Goal: Transaction & Acquisition: Purchase product/service

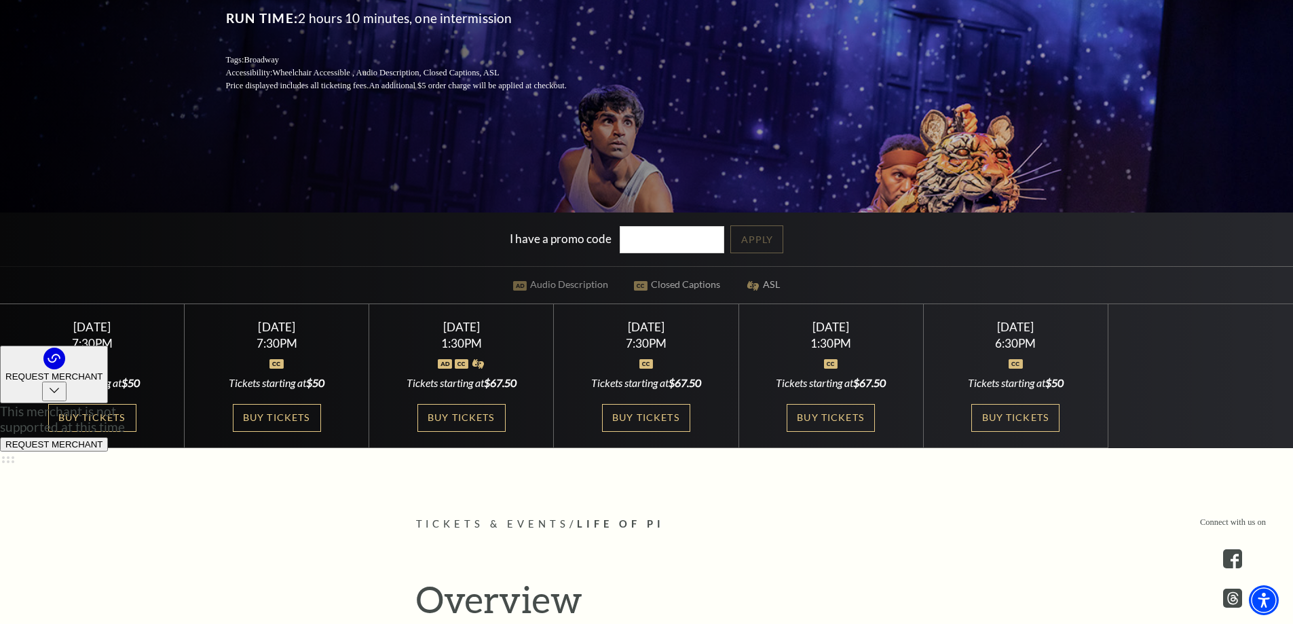
scroll to position [303, 0]
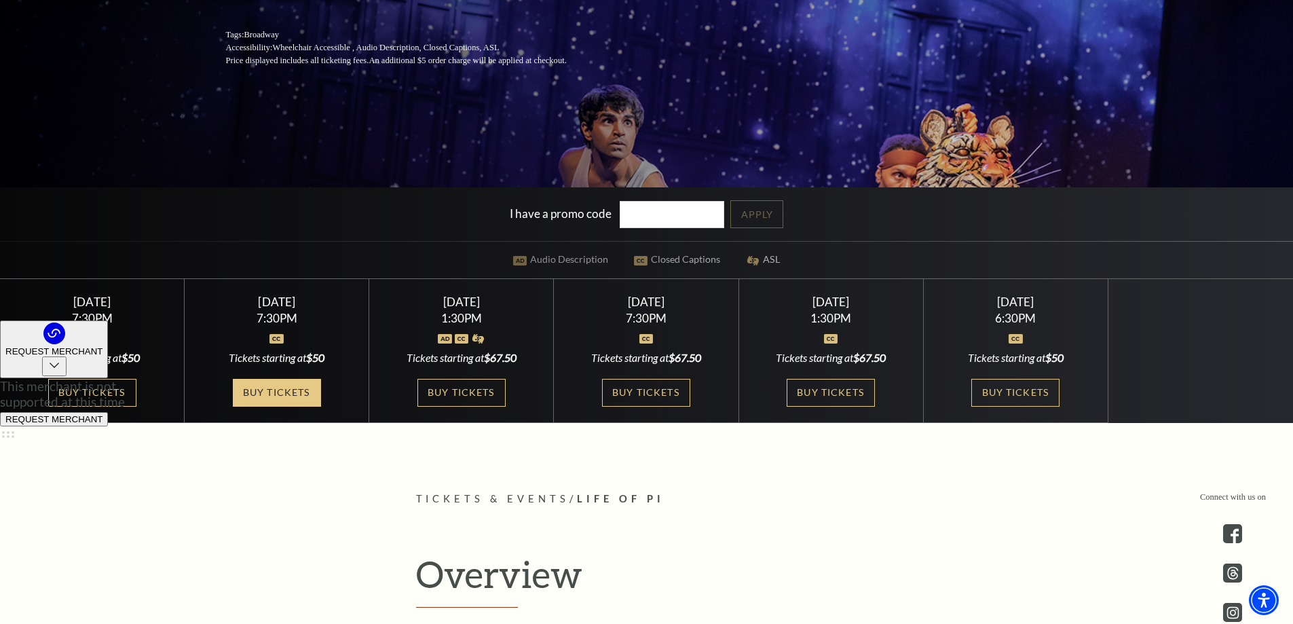
click at [280, 392] on link "Buy Tickets" at bounding box center [277, 393] width 88 height 28
click at [252, 394] on link "Buy Tickets" at bounding box center [277, 393] width 88 height 28
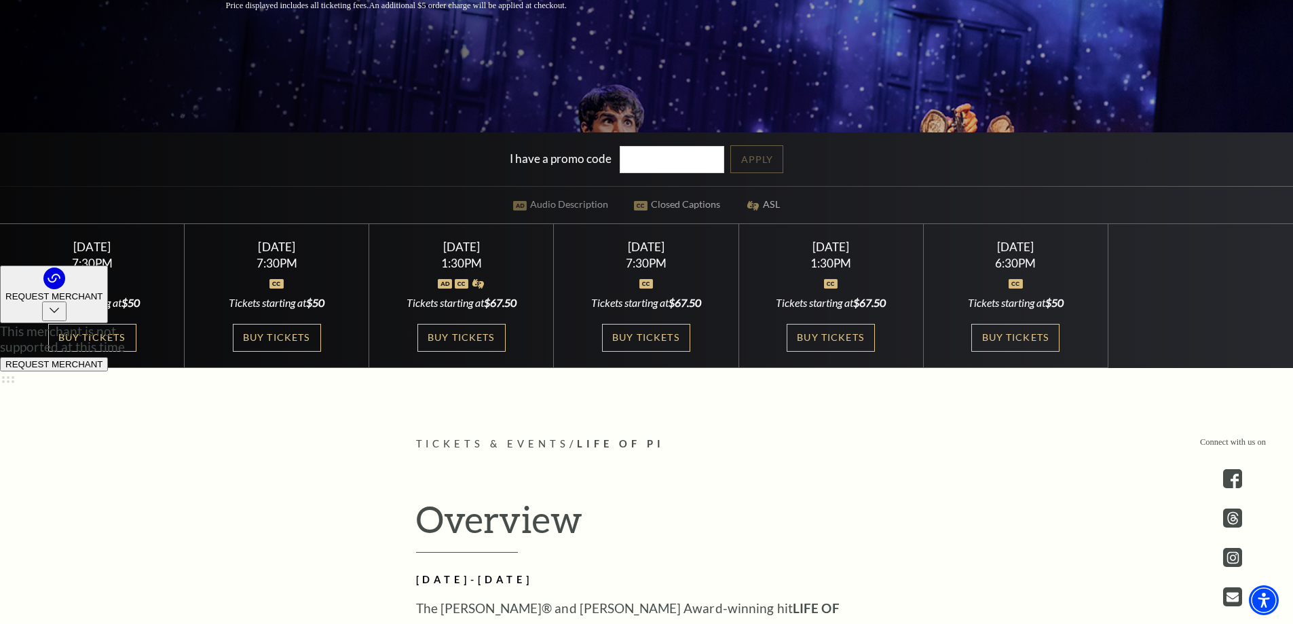
scroll to position [362, 0]
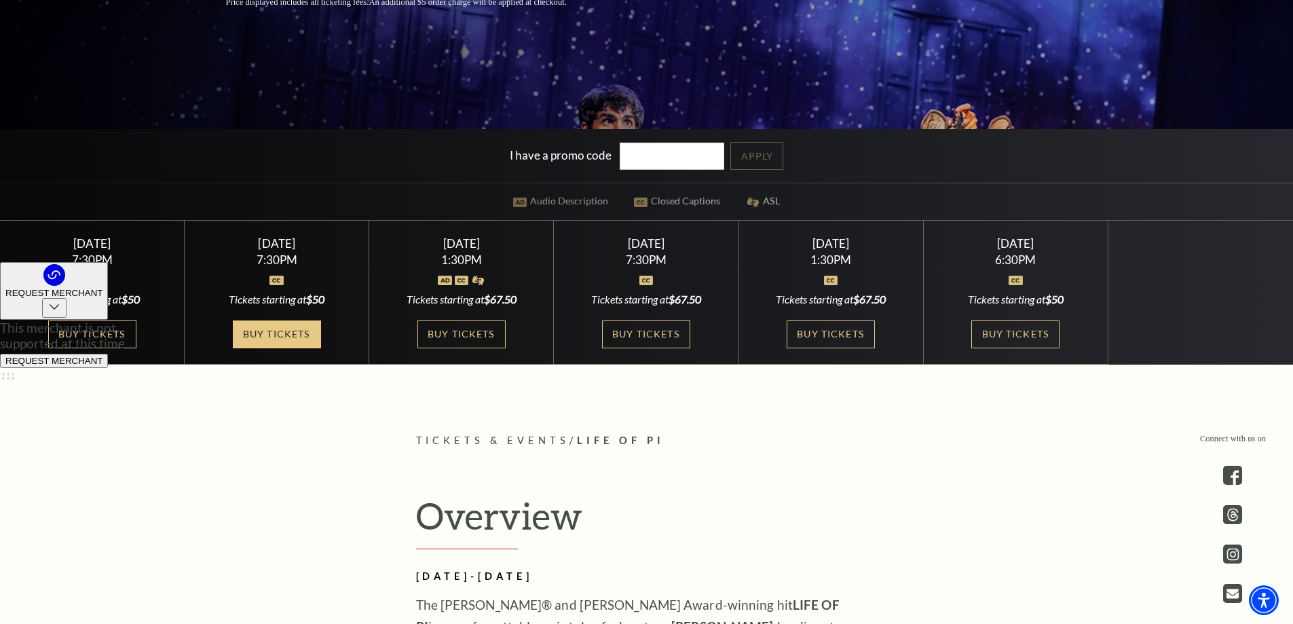
click at [274, 332] on link "Buy Tickets" at bounding box center [277, 334] width 88 height 28
